Goal: Transaction & Acquisition: Purchase product/service

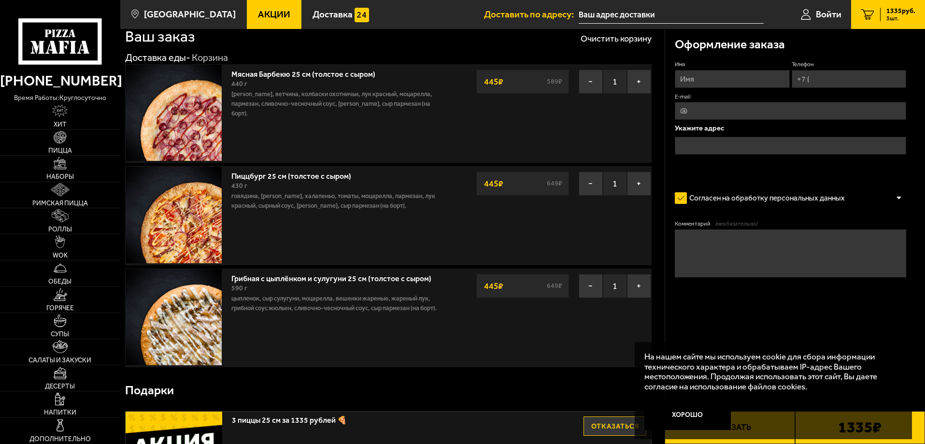
scroll to position [48, 0]
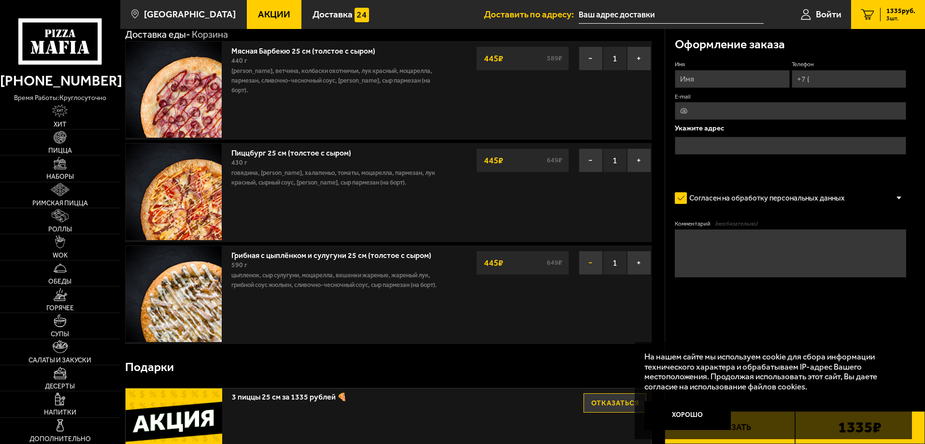
click at [591, 264] on button "−" at bounding box center [591, 263] width 24 height 24
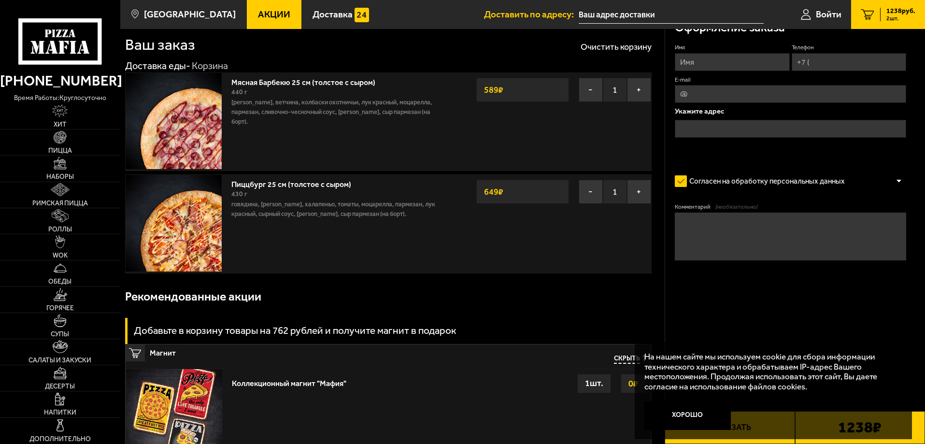
scroll to position [0, 0]
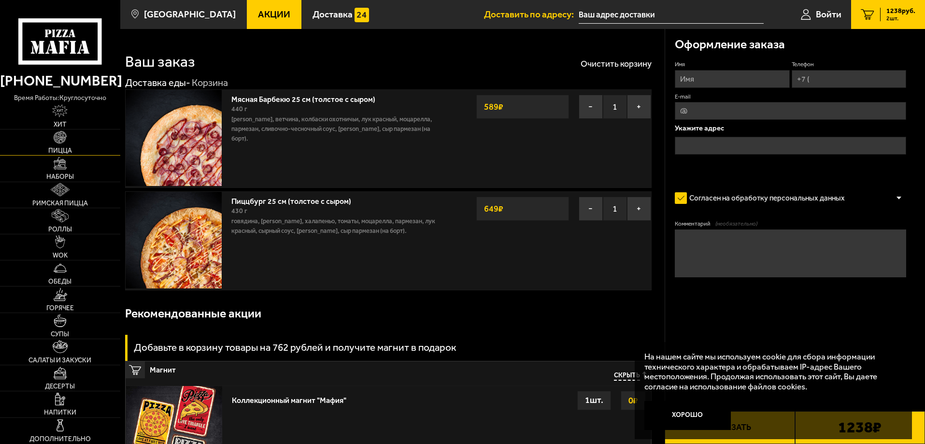
click at [63, 150] on span "Пицца" at bounding box center [60, 150] width 24 height 7
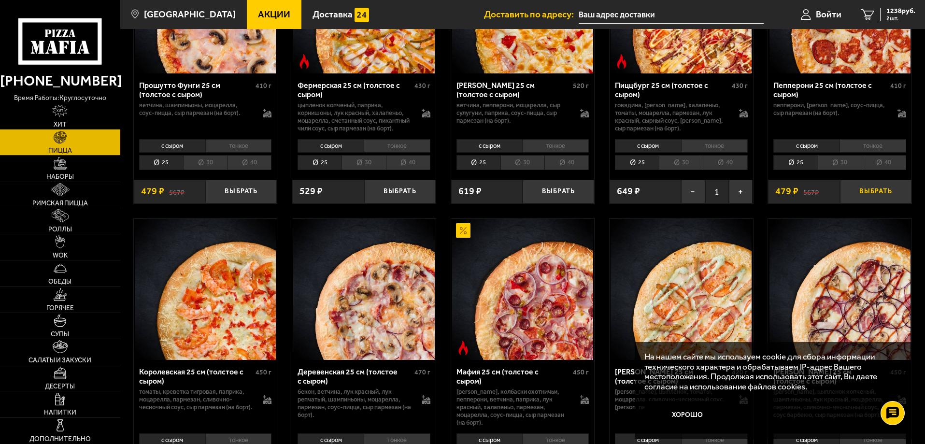
scroll to position [870, 0]
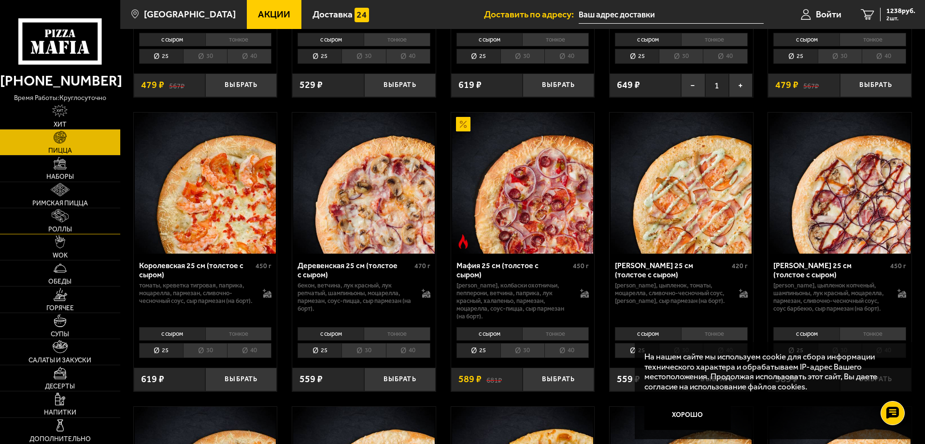
click at [74, 225] on link "Роллы" at bounding box center [60, 221] width 120 height 26
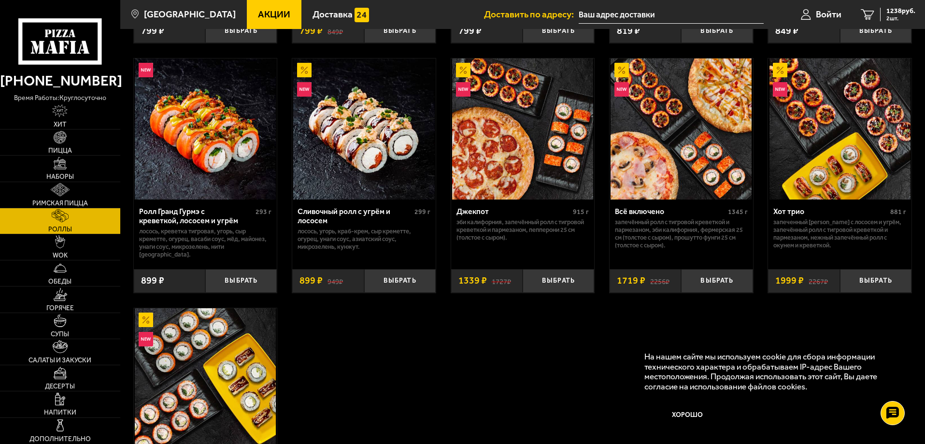
scroll to position [435, 0]
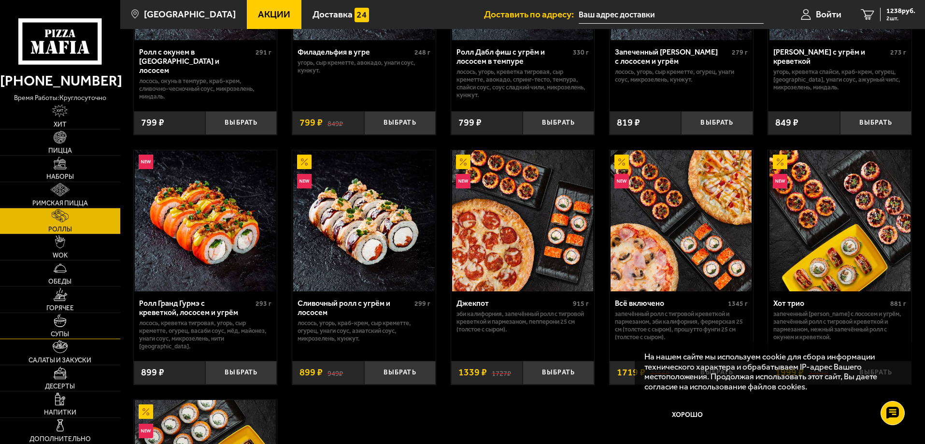
click at [61, 322] on img at bounding box center [60, 320] width 13 height 13
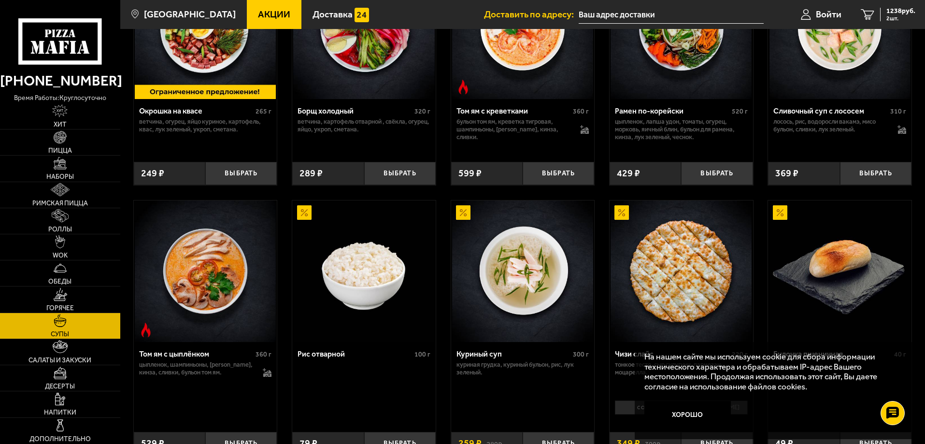
scroll to position [110, 0]
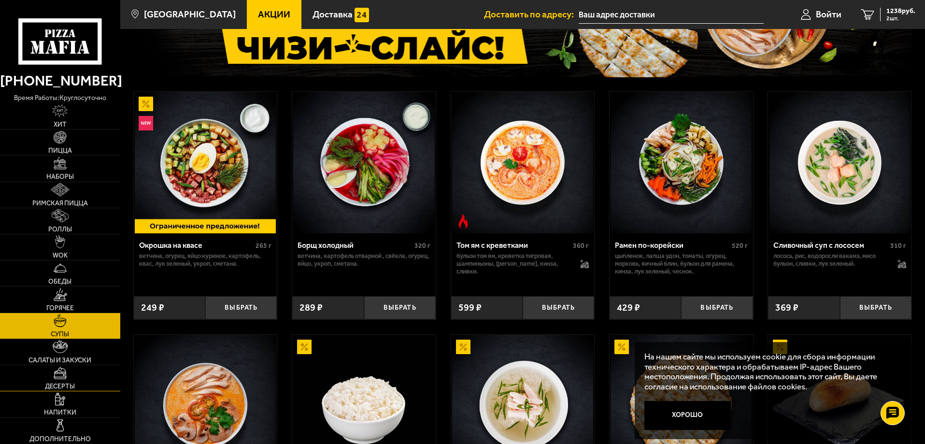
click at [57, 381] on link "Десерты" at bounding box center [60, 378] width 120 height 26
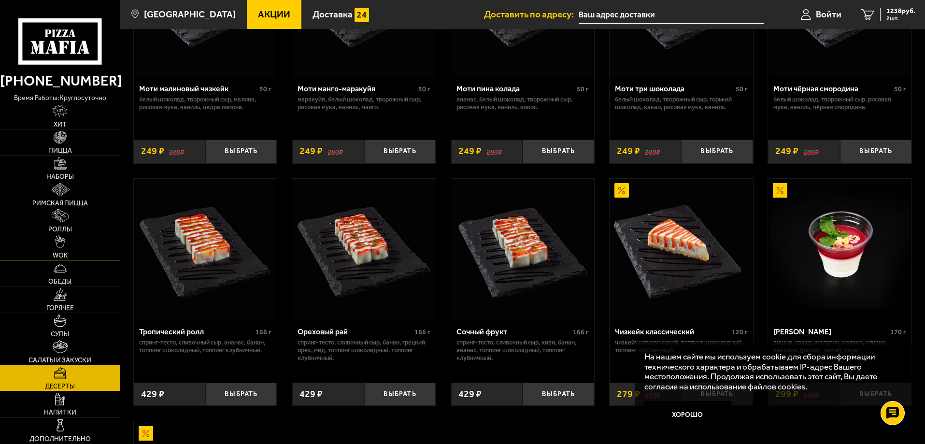
scroll to position [145, 0]
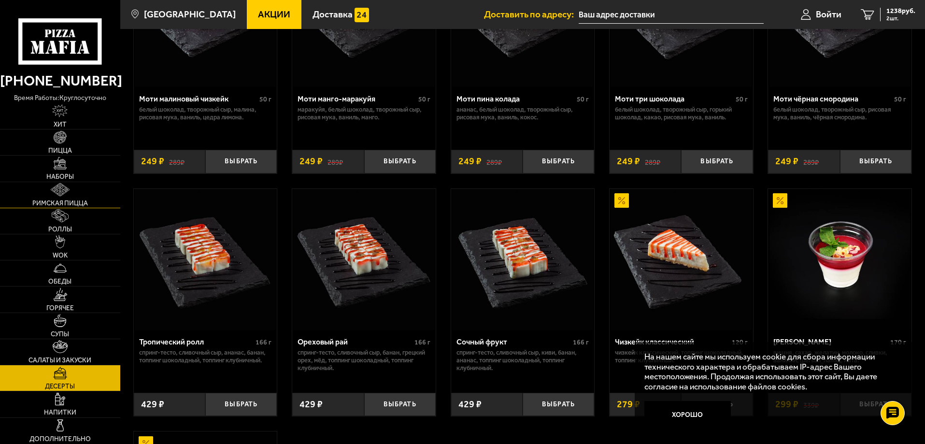
click at [61, 195] on img at bounding box center [60, 189] width 18 height 13
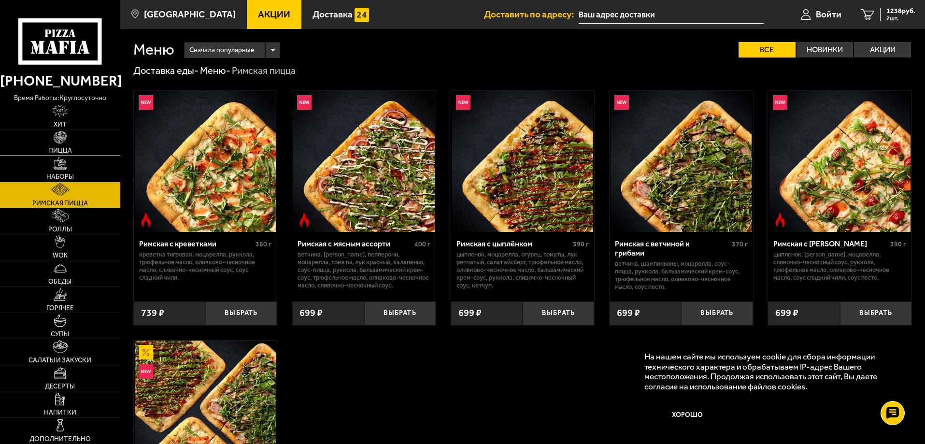
click at [53, 150] on span "Пицца" at bounding box center [60, 150] width 24 height 7
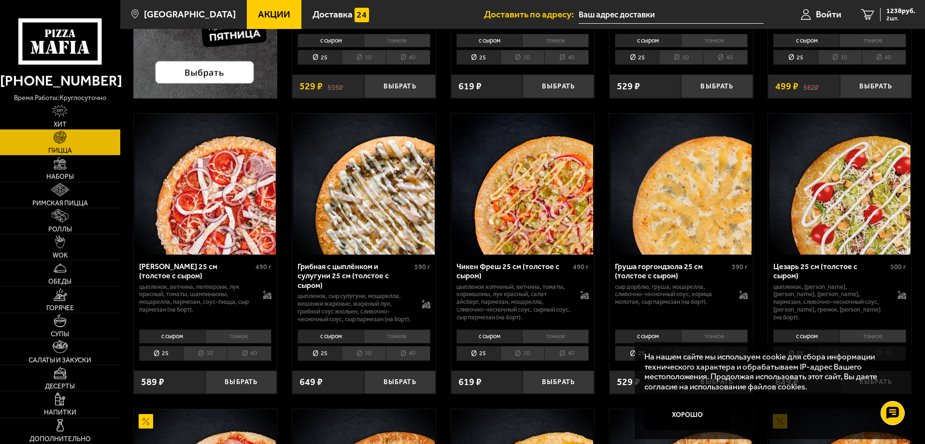
scroll to position [290, 0]
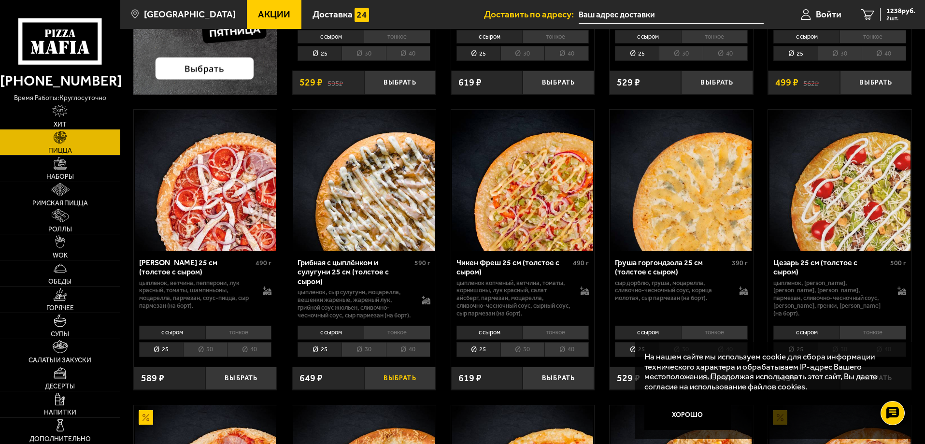
click at [399, 389] on button "Выбрать" at bounding box center [400, 379] width 72 height 24
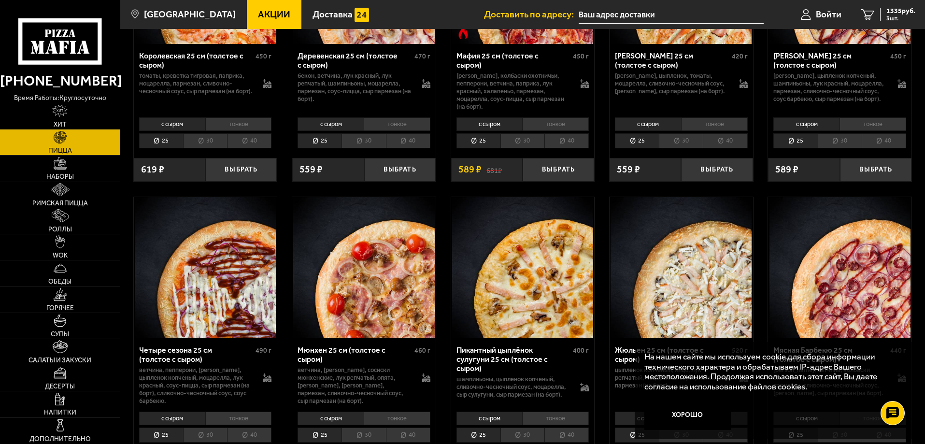
scroll to position [1015, 0]
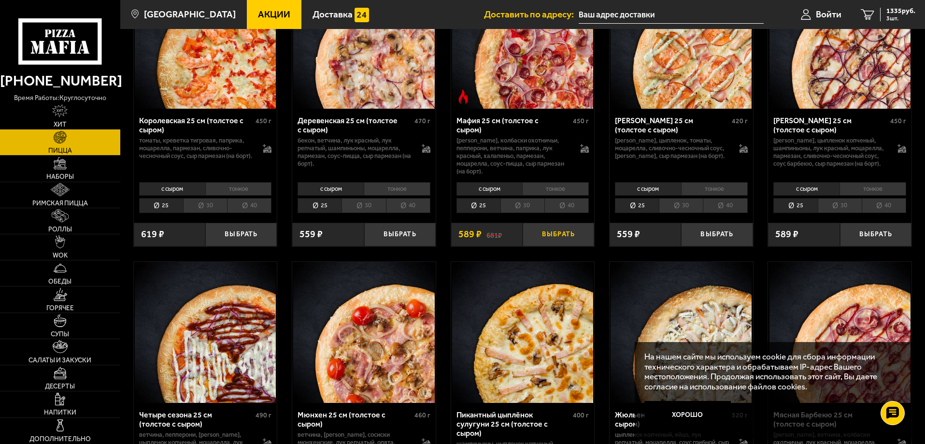
click at [569, 245] on button "Выбрать" at bounding box center [559, 235] width 72 height 24
click at [897, 11] on span "1984 руб." at bounding box center [901, 11] width 29 height 7
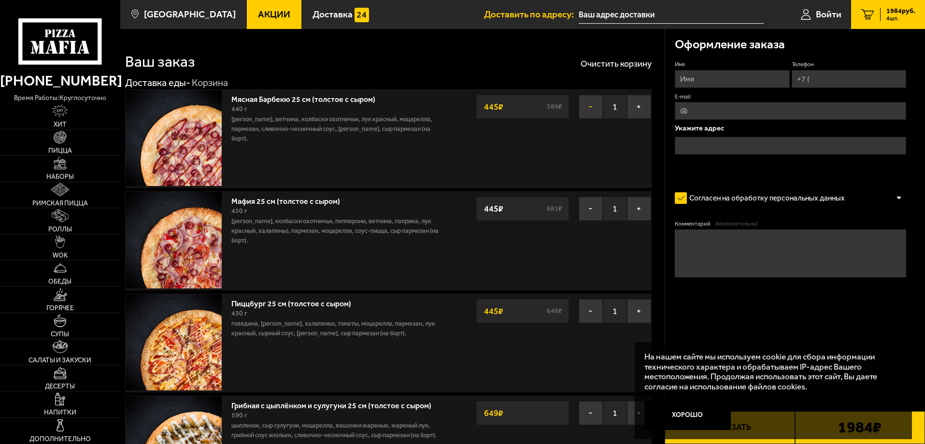
click at [587, 108] on button "−" at bounding box center [591, 107] width 24 height 24
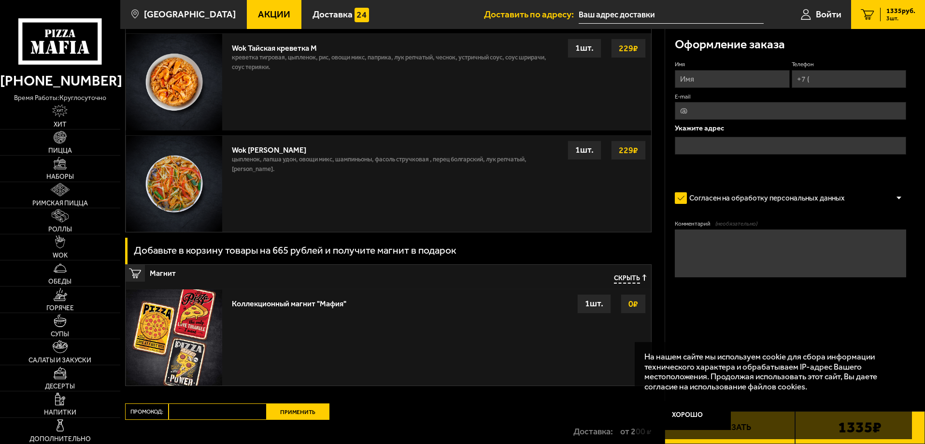
scroll to position [852, 0]
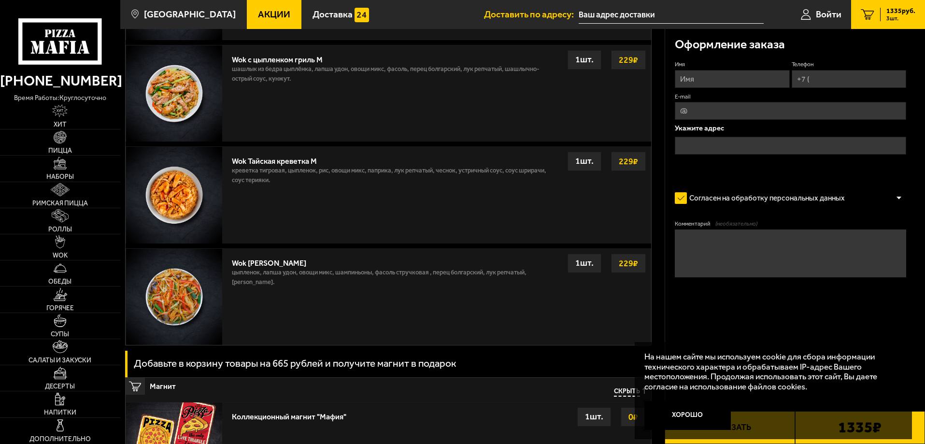
click at [692, 71] on input "Имя" at bounding box center [732, 79] width 115 height 18
type input "[PERSON_NAME]"
click at [829, 78] on input "Телефон" at bounding box center [849, 79] width 115 height 18
type input "[PHONE_NUMBER]"
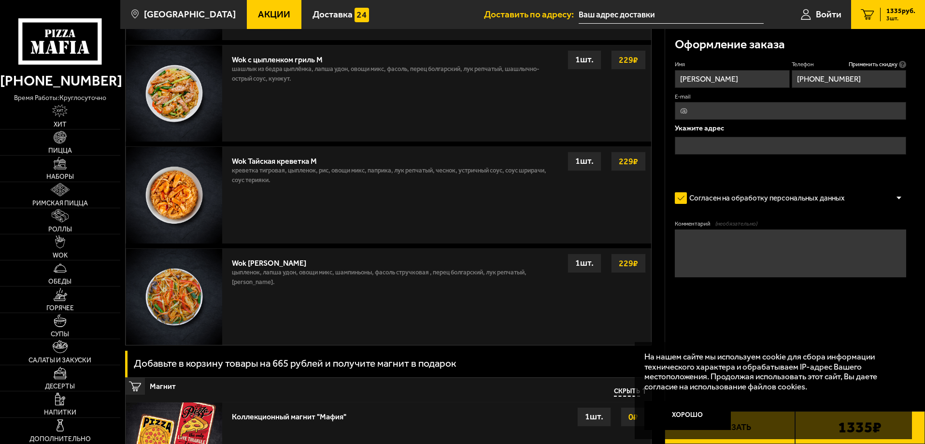
click at [706, 113] on input "E-mail" at bounding box center [790, 111] width 231 height 18
type input "[EMAIL_ADDRESS][DOMAIN_NAME]"
click at [706, 143] on input "text" at bounding box center [790, 146] width 231 height 18
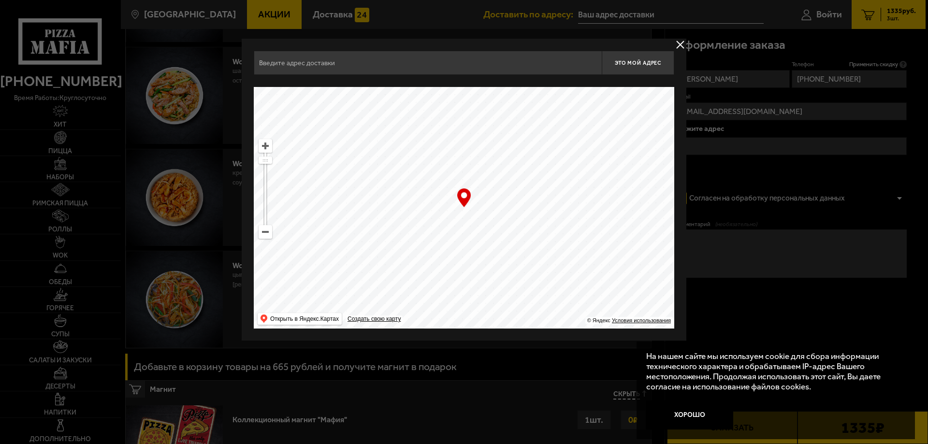
click at [342, 64] on input "text" at bounding box center [428, 63] width 348 height 24
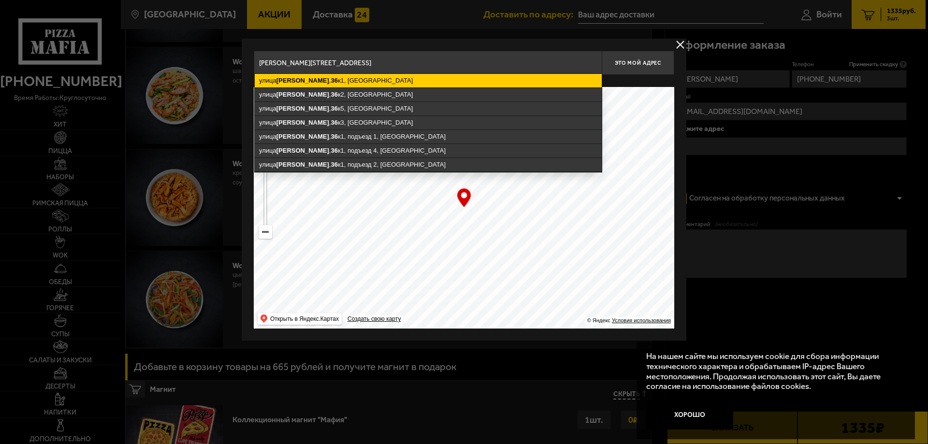
click at [331, 80] on ymaps "[STREET_ADDRESS]" at bounding box center [428, 81] width 347 height 14
type input "[STREET_ADDRESS]"
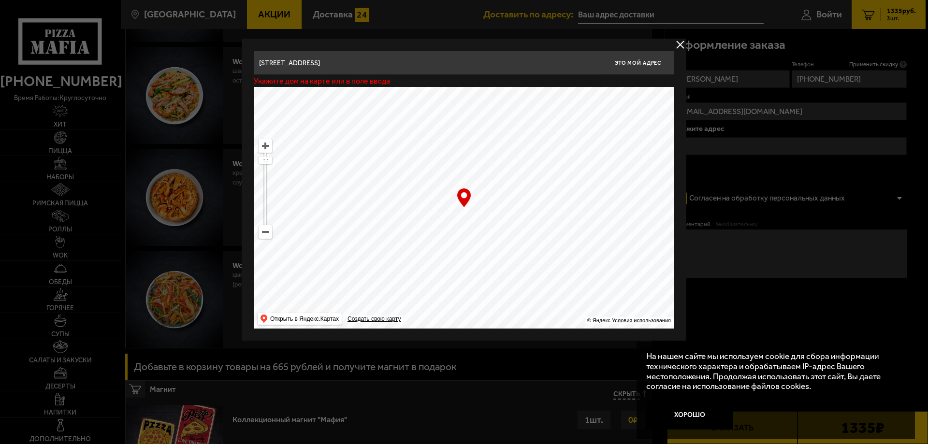
type input "[STREET_ADDRESS]"
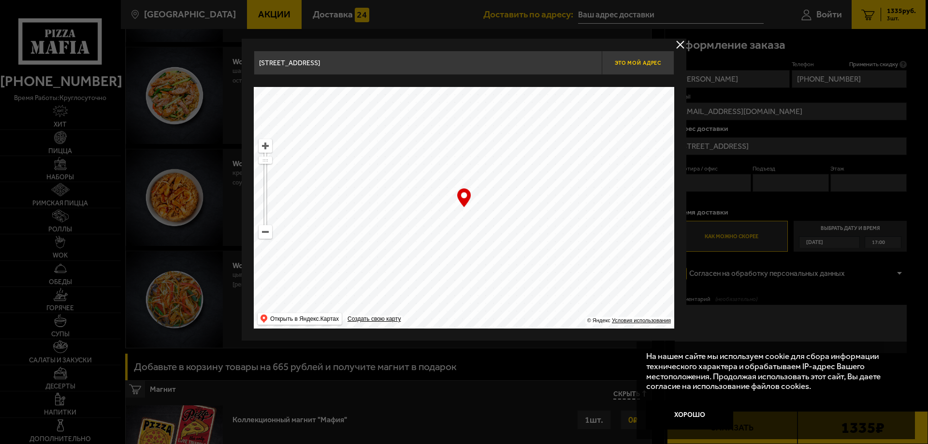
click at [638, 63] on span "Это мой адрес" at bounding box center [638, 63] width 46 height 6
type input "[STREET_ADDRESS]"
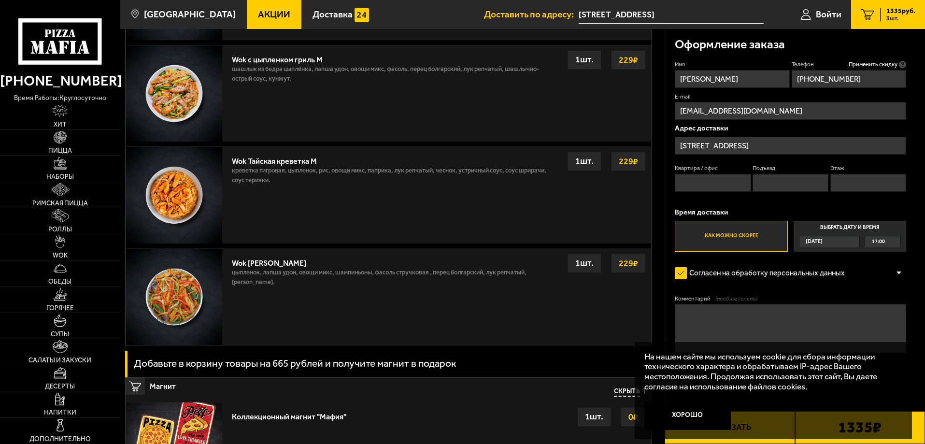
click at [701, 185] on input "Квартира / офис" at bounding box center [713, 183] width 76 height 18
type input "64"
click at [778, 176] on input "Подъезд" at bounding box center [791, 183] width 76 height 18
type input "2"
click at [843, 188] on input "Этаж" at bounding box center [869, 183] width 76 height 18
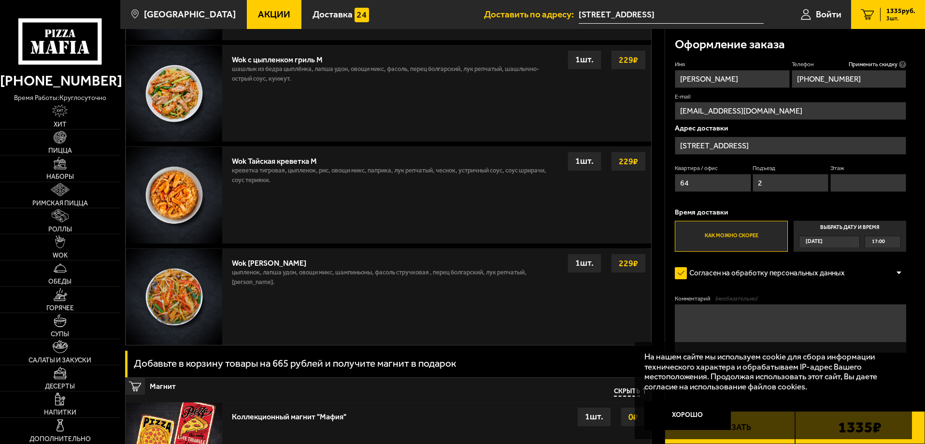
type input "2"
click at [837, 243] on div "[DATE]" at bounding box center [825, 241] width 51 height 11
click at [0, 0] on input "Выбрать дату и время [DATE] 17:00" at bounding box center [0, 0] width 0 height 0
click at [882, 240] on span "17:00" at bounding box center [878, 241] width 13 height 11
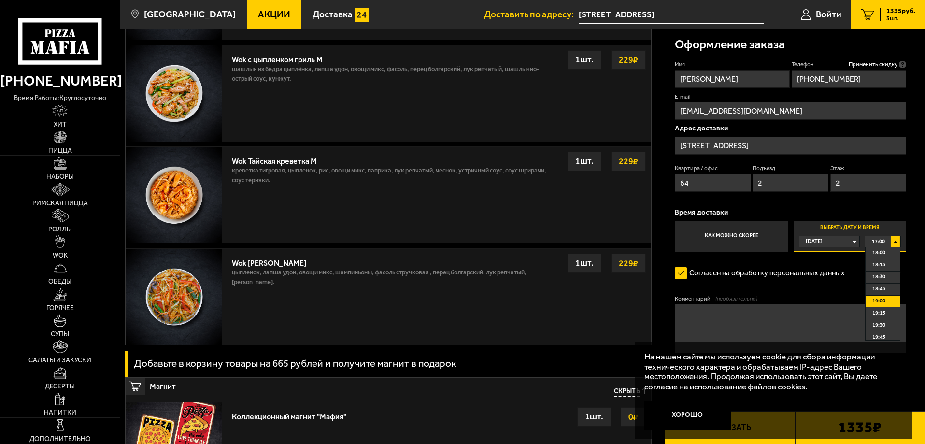
click at [887, 303] on li "19:00" at bounding box center [883, 302] width 34 height 12
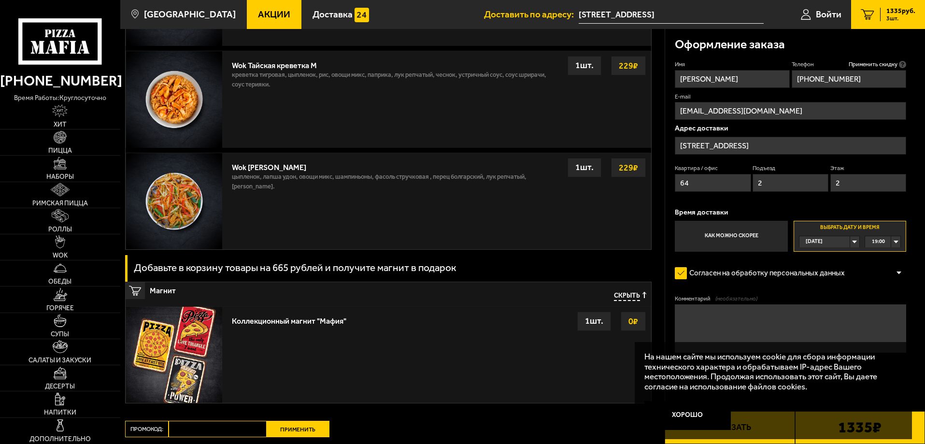
scroll to position [949, 0]
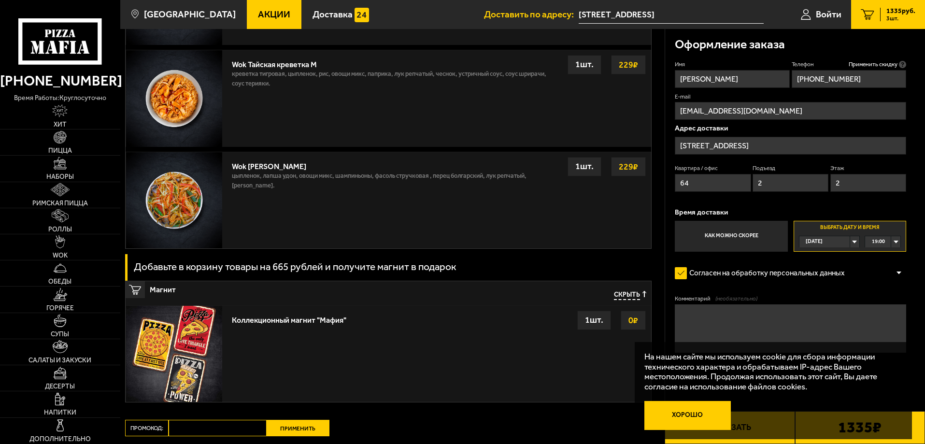
click at [677, 412] on button "Хорошо" at bounding box center [688, 415] width 87 height 29
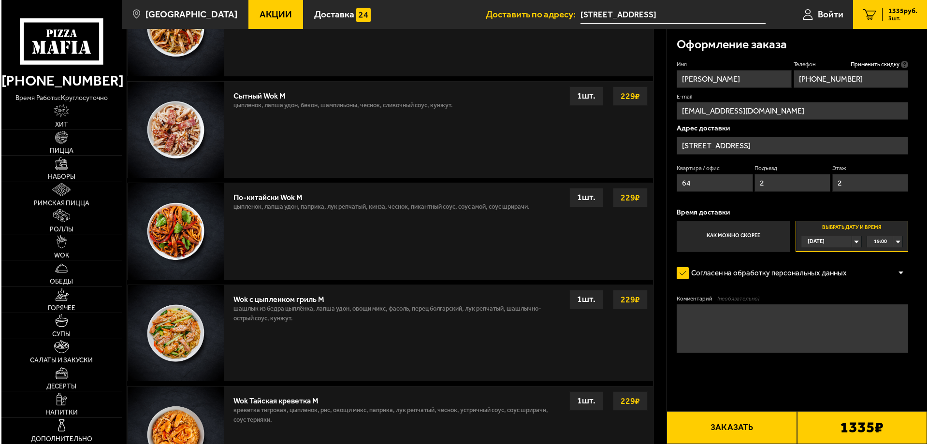
scroll to position [755, 0]
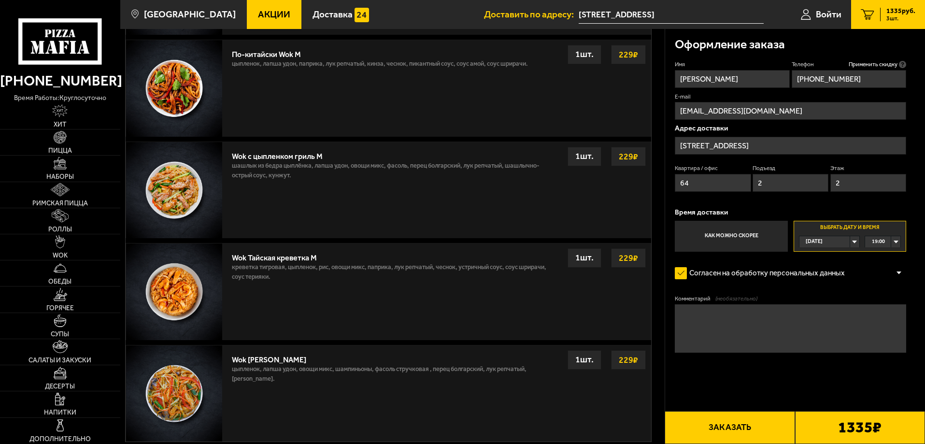
click at [757, 426] on button "Заказать" at bounding box center [730, 427] width 130 height 33
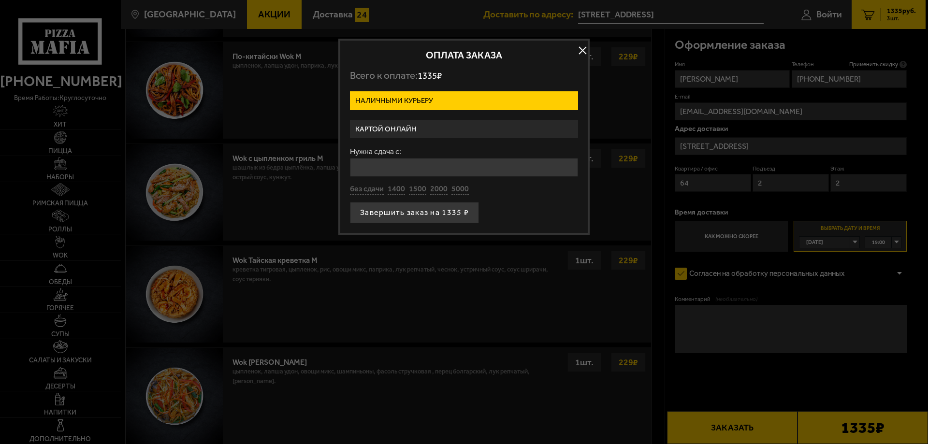
click at [393, 127] on label "Картой онлайн" at bounding box center [464, 129] width 228 height 19
click at [0, 0] on input "Картой онлайн" at bounding box center [0, 0] width 0 height 0
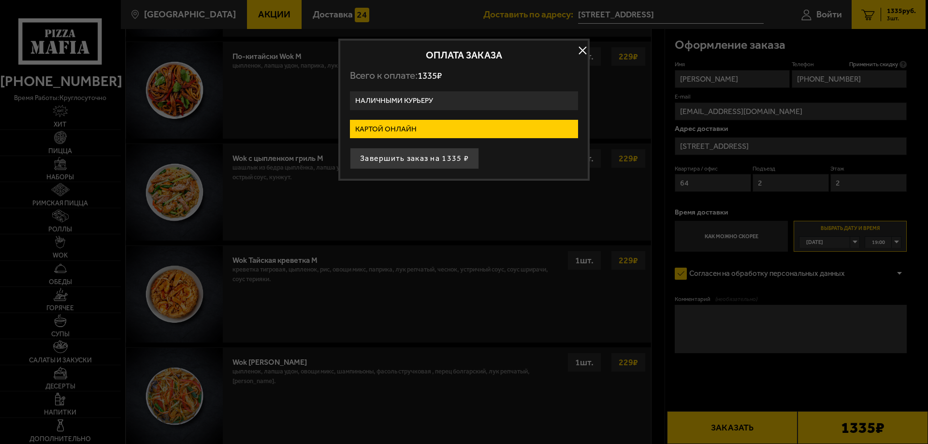
click at [396, 96] on label "Наличными курьеру" at bounding box center [464, 100] width 228 height 19
click at [0, 0] on input "Наличными курьеру" at bounding box center [0, 0] width 0 height 0
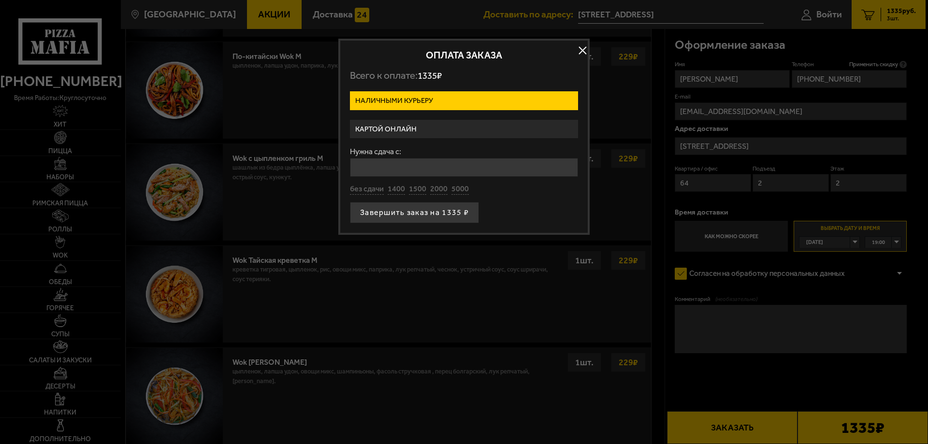
click at [403, 129] on label "Картой онлайн" at bounding box center [464, 129] width 228 height 19
click at [0, 0] on input "Картой онлайн" at bounding box center [0, 0] width 0 height 0
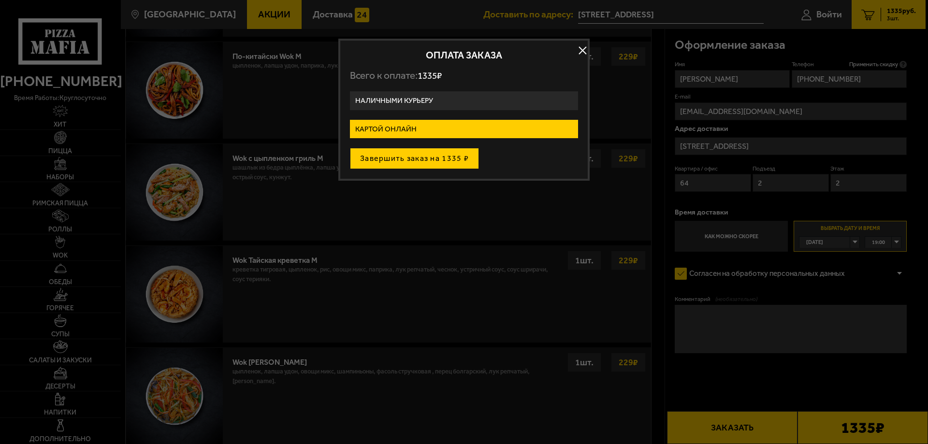
click at [413, 162] on button "Завершить заказ на 1335 ₽" at bounding box center [414, 158] width 129 height 21
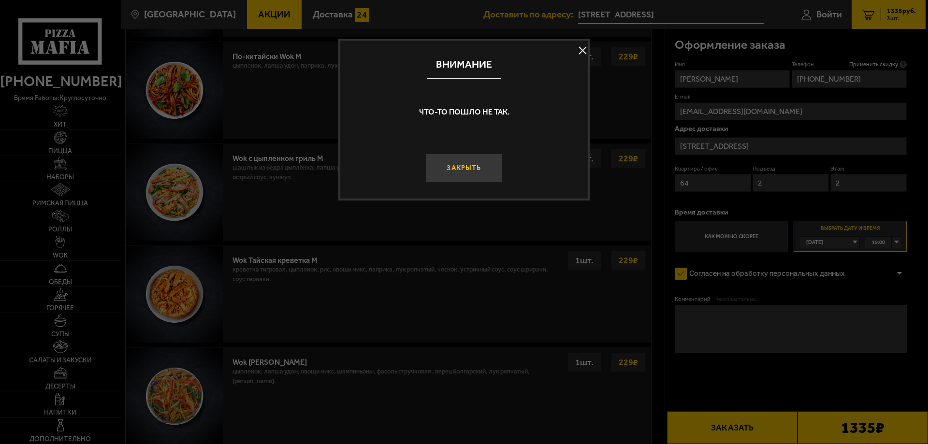
click at [459, 172] on button "Закрыть" at bounding box center [463, 168] width 77 height 29
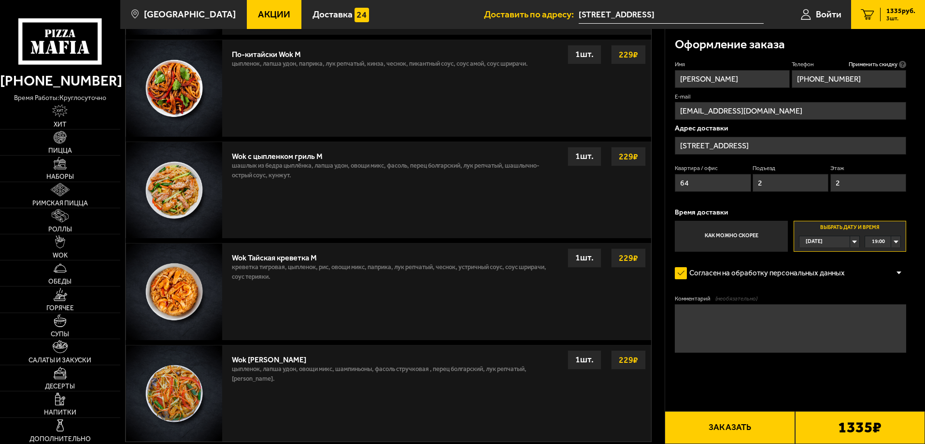
click at [715, 432] on button "Заказать" at bounding box center [730, 427] width 130 height 33
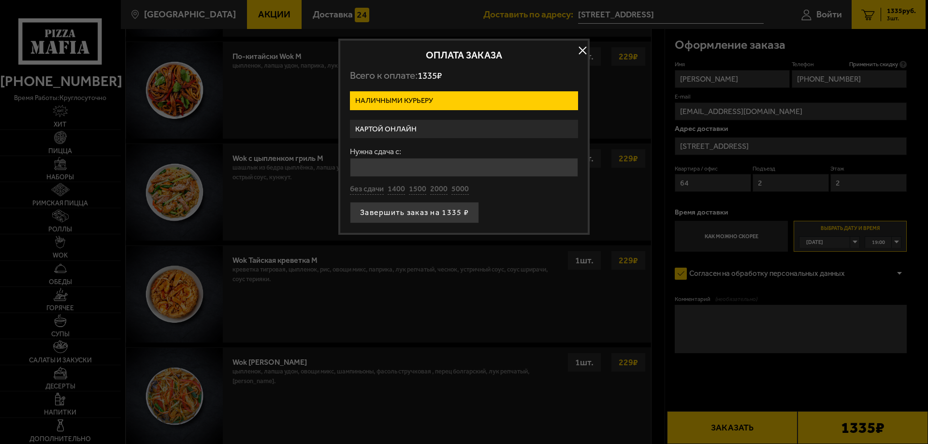
click at [399, 130] on label "Картой онлайн" at bounding box center [464, 129] width 228 height 19
click at [0, 0] on input "Картой онлайн" at bounding box center [0, 0] width 0 height 0
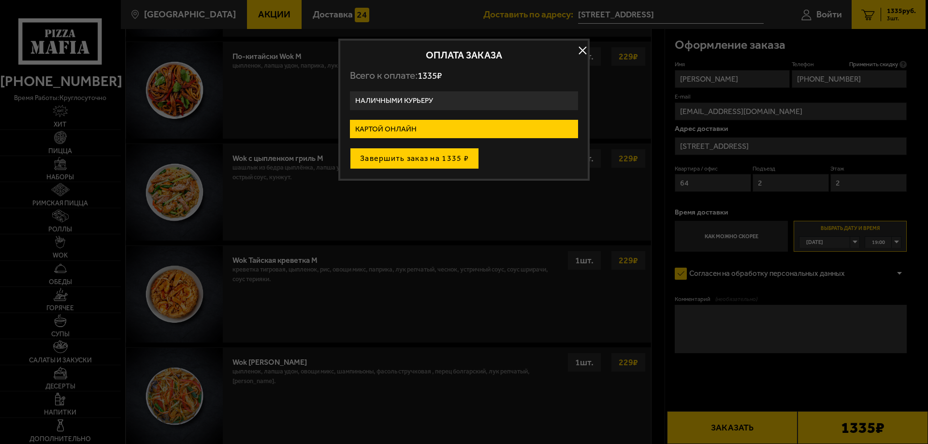
click at [396, 160] on button "Завершить заказ на 1335 ₽" at bounding box center [414, 158] width 129 height 21
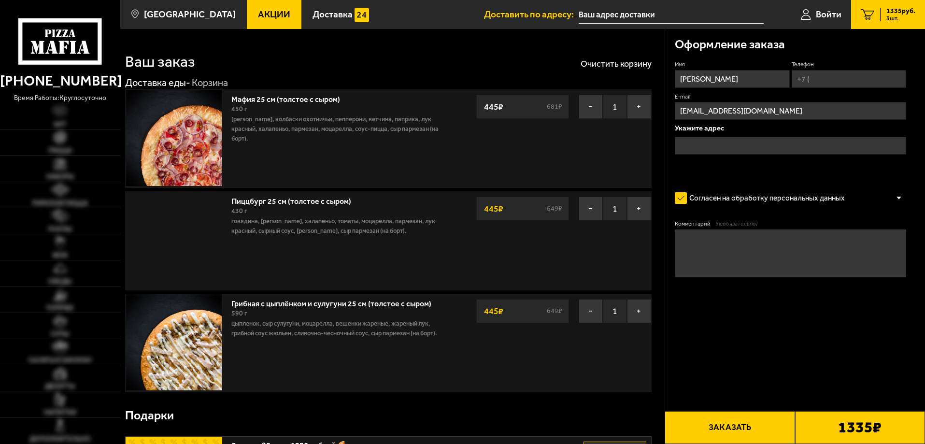
type input "[STREET_ADDRESS]"
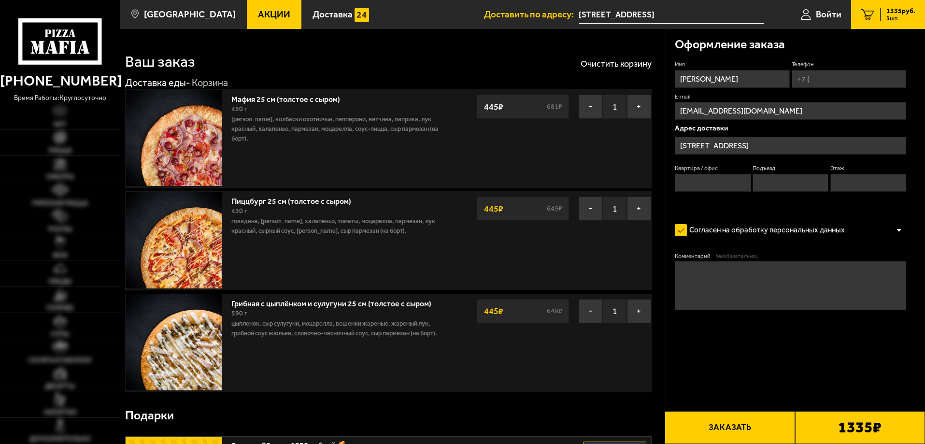
scroll to position [755, 0]
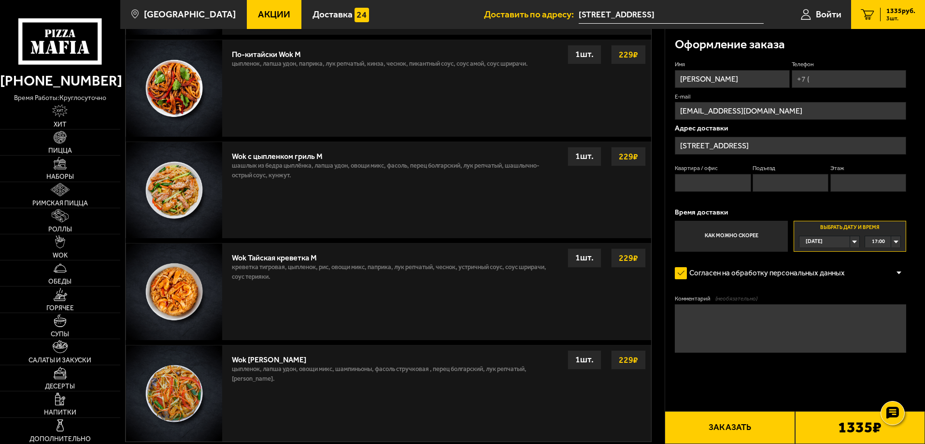
click at [894, 241] on div "17:00" at bounding box center [882, 241] width 35 height 11
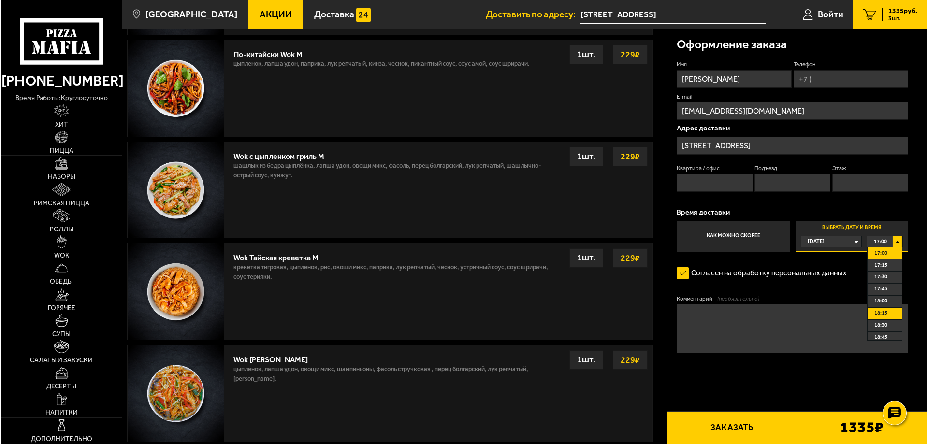
scroll to position [48, 0]
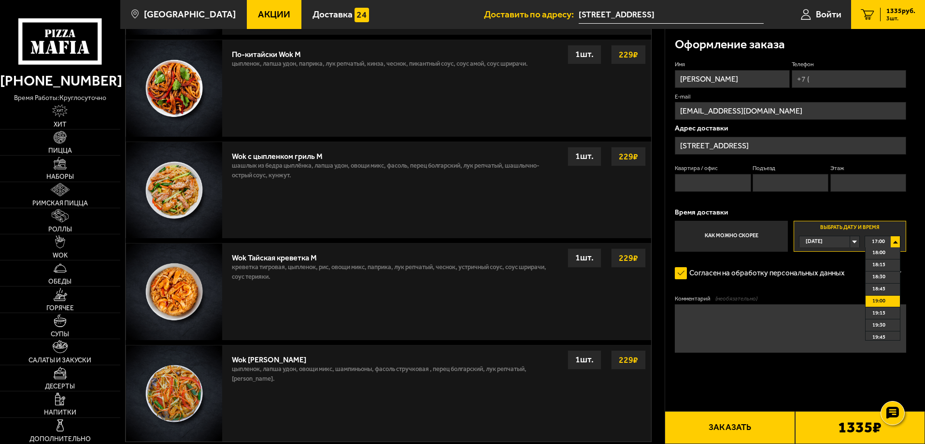
click at [886, 302] on li "19:00" at bounding box center [883, 302] width 34 height 12
click at [814, 78] on input "Телефон" at bounding box center [849, 79] width 115 height 18
type input "[PHONE_NUMBER]"
click at [724, 178] on input "Квартира / офис" at bounding box center [713, 183] width 76 height 18
type input "64"
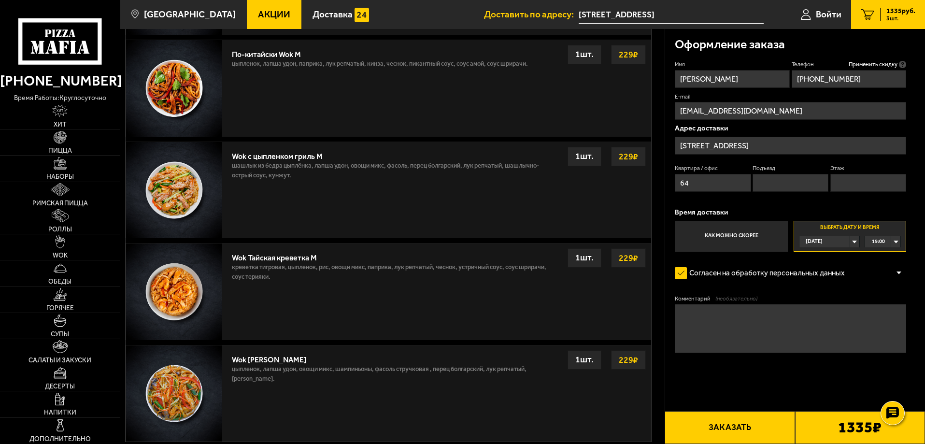
click at [762, 181] on input "Подъезд" at bounding box center [791, 183] width 76 height 18
drag, startPoint x: 787, startPoint y: 183, endPoint x: 707, endPoint y: 179, distance: 79.9
click at [707, 179] on div "Квартира / офис 64 Подъезд 3 Этаж" at bounding box center [790, 180] width 231 height 32
type input "2"
click at [850, 185] on input "Этаж" at bounding box center [869, 183] width 76 height 18
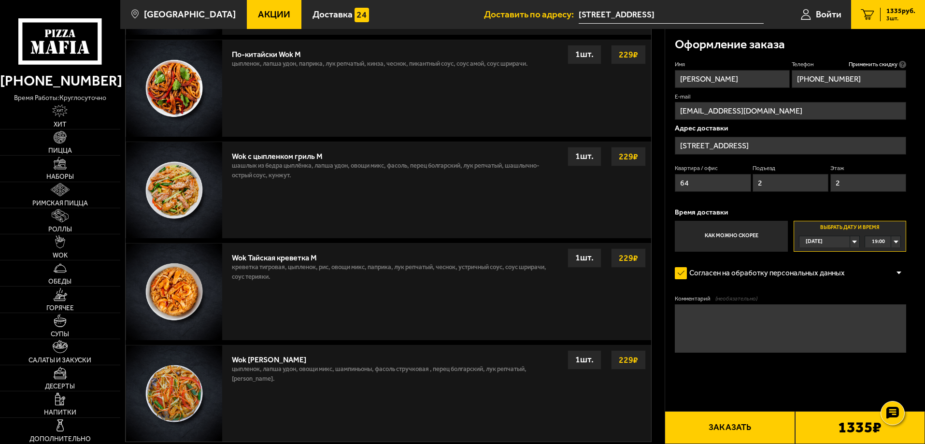
type input "2"
click at [735, 431] on button "Заказать" at bounding box center [730, 427] width 130 height 33
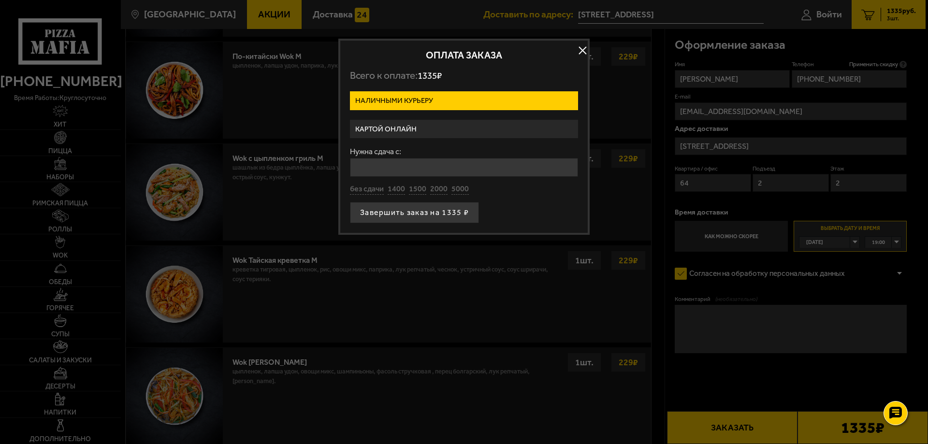
click at [440, 132] on label "Картой онлайн" at bounding box center [464, 129] width 228 height 19
click at [0, 0] on input "Картой онлайн" at bounding box center [0, 0] width 0 height 0
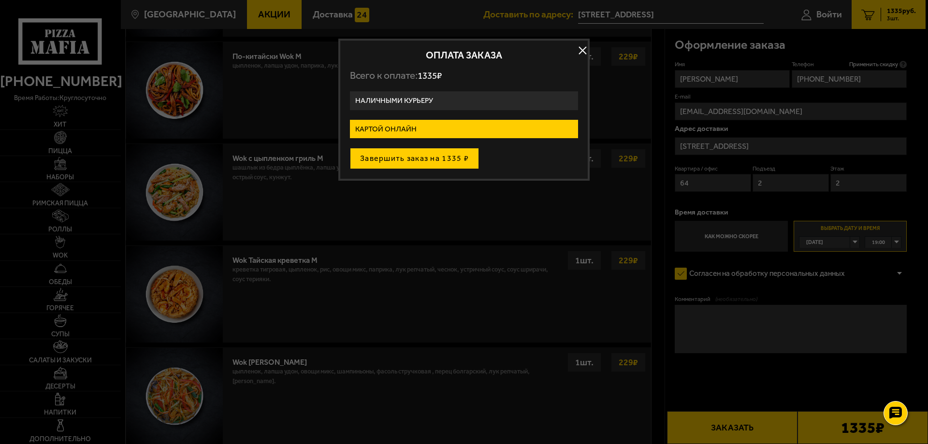
click at [432, 153] on button "Завершить заказ на 1335 ₽" at bounding box center [414, 158] width 129 height 21
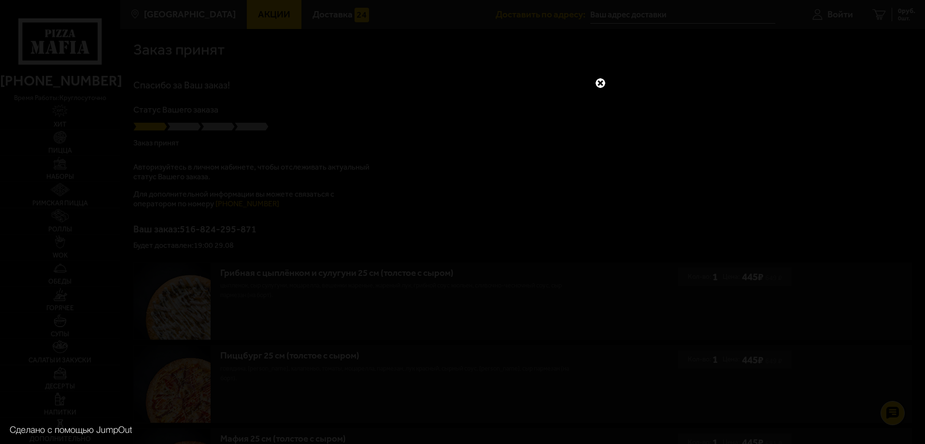
click at [598, 81] on link at bounding box center [600, 83] width 13 height 13
